Goal: Task Accomplishment & Management: Manage account settings

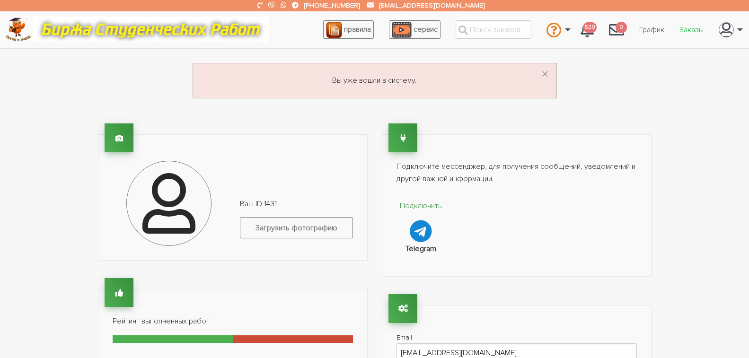
click at [688, 30] on link "Заказы" at bounding box center [691, 30] width 39 height 18
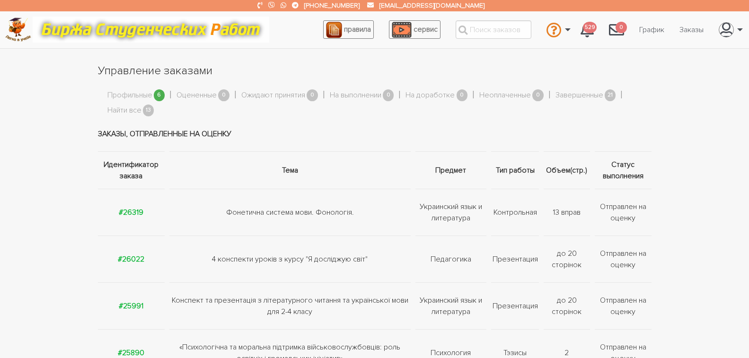
click at [143, 93] on link "Профильные" at bounding box center [129, 95] width 45 height 12
click at [127, 108] on link "Найти все" at bounding box center [124, 111] width 34 height 12
